Goal: Task Accomplishment & Management: Manage account settings

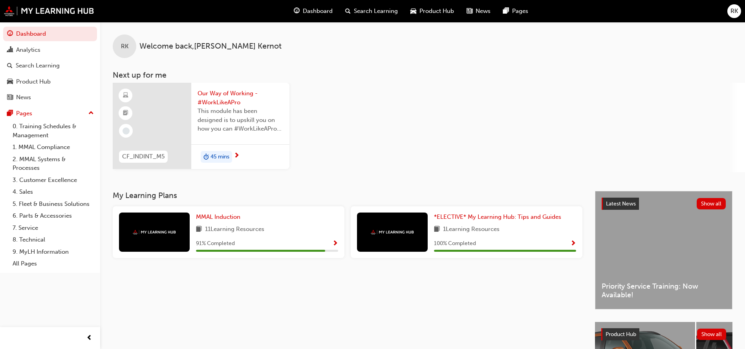
click at [735, 13] on span "RK" at bounding box center [733, 11] width 7 height 9
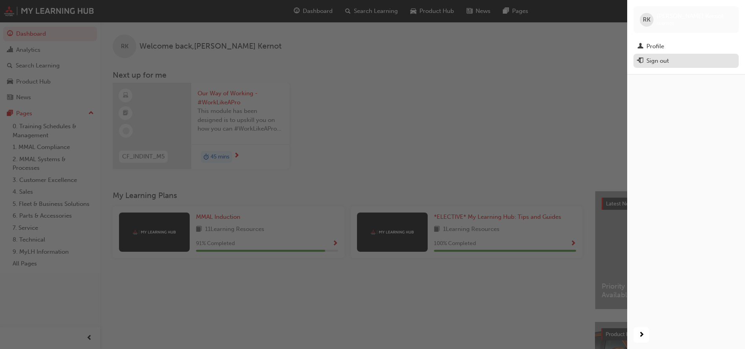
click at [661, 64] on div "Sign out" at bounding box center [657, 61] width 22 height 9
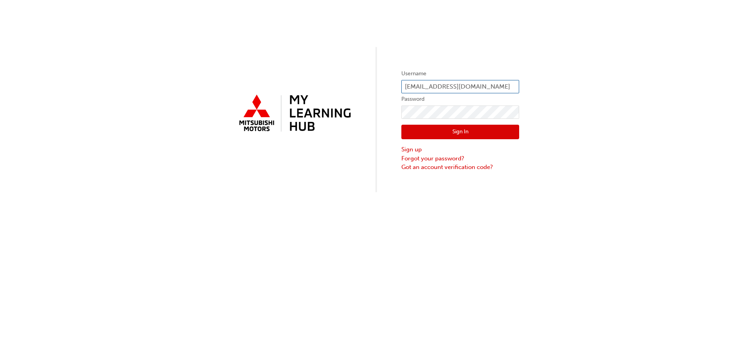
click at [473, 86] on input "[EMAIL_ADDRESS][DOMAIN_NAME]" at bounding box center [460, 86] width 118 height 13
type input "r"
type input "0005874422"
click at [313, 118] on div "Username 0005874422 Password Sign In Sign up Forgot your password? Got an accou…" at bounding box center [377, 96] width 754 height 192
click button "Sign In" at bounding box center [460, 132] width 118 height 15
